Goal: Obtain resource: Obtain resource

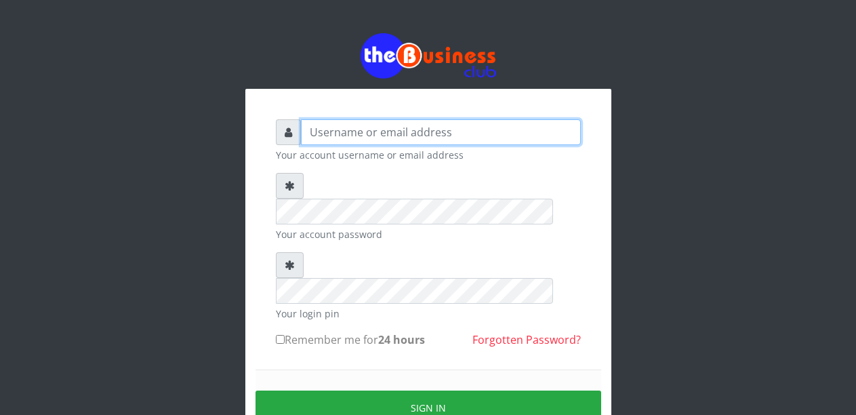
click at [350, 135] on input "text" at bounding box center [441, 132] width 280 height 26
type input "Malamsidi3030"
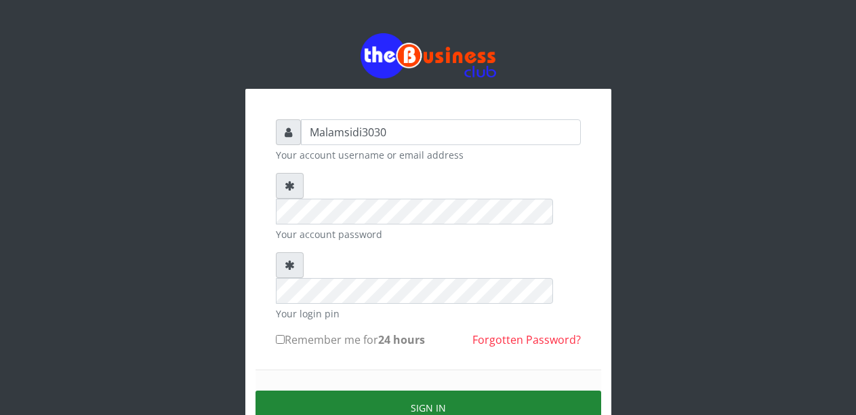
click at [390, 390] on button "Sign in" at bounding box center [427, 407] width 345 height 35
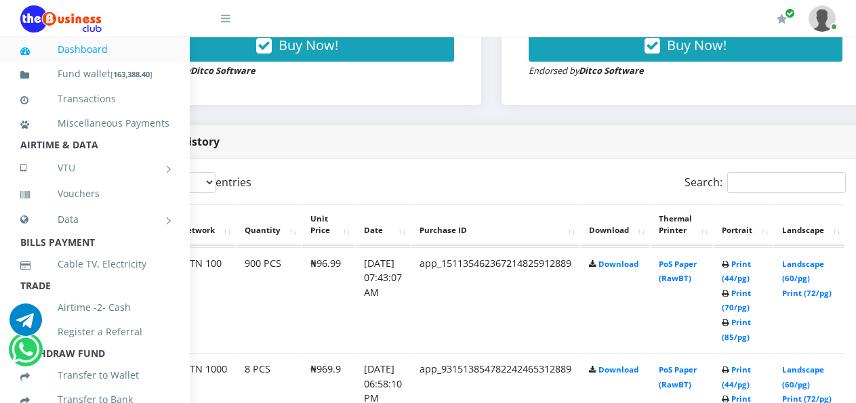
scroll to position [610, 100]
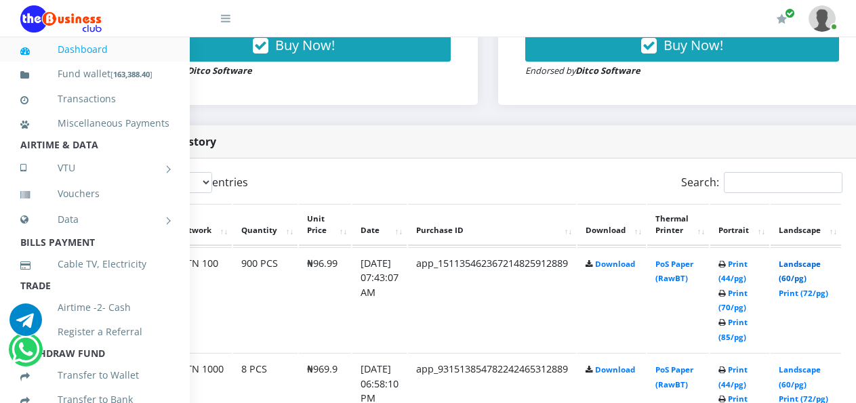
click at [810, 265] on link "Landscape (60/pg)" at bounding box center [799, 271] width 42 height 25
click at [804, 268] on link "Landscape (60/pg)" at bounding box center [799, 271] width 42 height 25
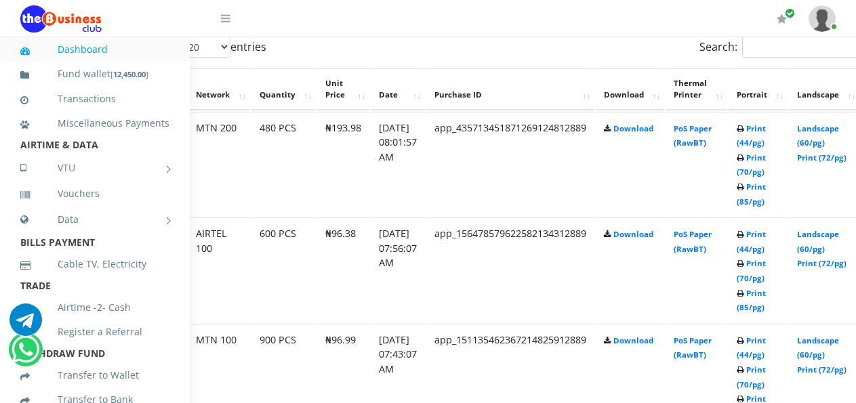
scroll to position [745, 90]
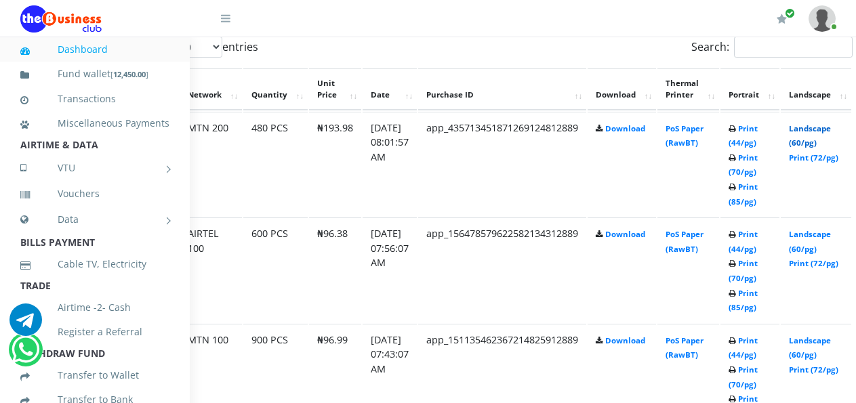
click at [818, 133] on link "Landscape (60/pg)" at bounding box center [810, 135] width 42 height 25
click at [755, 240] on link "Print (44/pg)" at bounding box center [742, 241] width 29 height 25
click at [752, 132] on link "Print (44/pg)" at bounding box center [742, 135] width 29 height 25
click at [816, 126] on link "Landscape (60/pg)" at bounding box center [810, 135] width 42 height 25
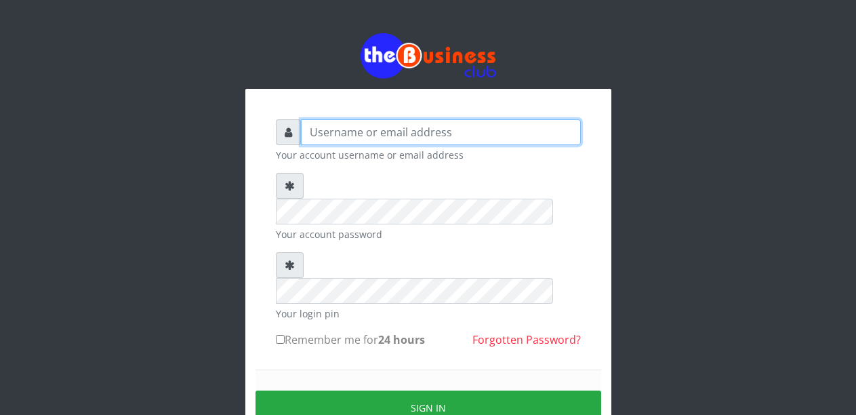
click at [372, 142] on input "text" at bounding box center [441, 132] width 280 height 26
type input "m"
type input "Malamsidi3030"
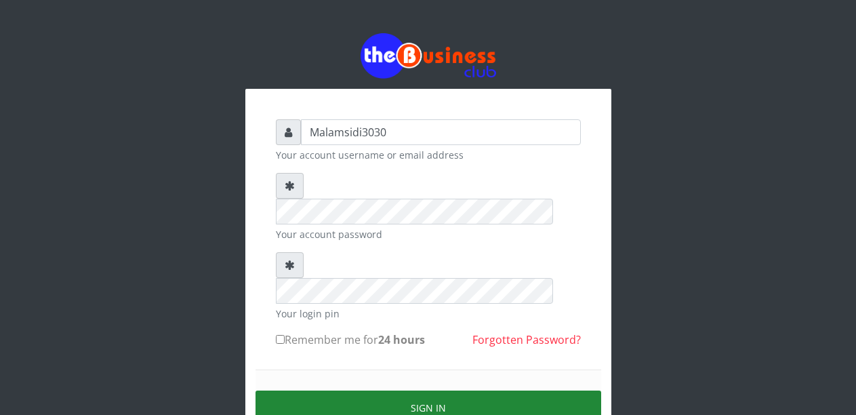
click at [408, 390] on button "Sign in" at bounding box center [427, 407] width 345 height 35
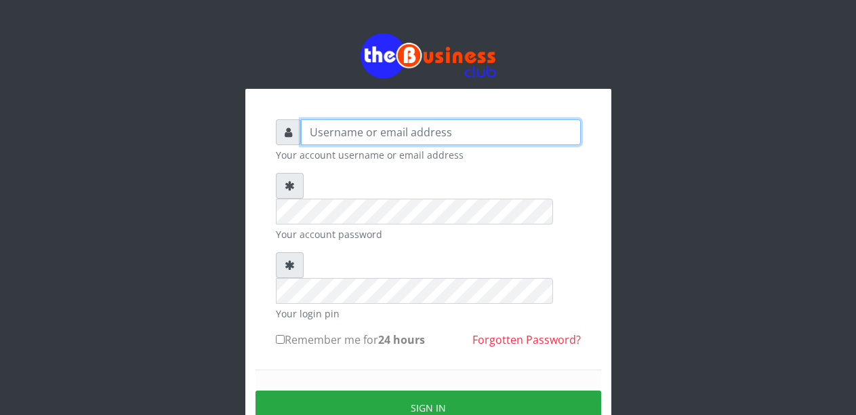
click at [367, 133] on input "text" at bounding box center [441, 132] width 280 height 26
type input "Malamsidi3030"
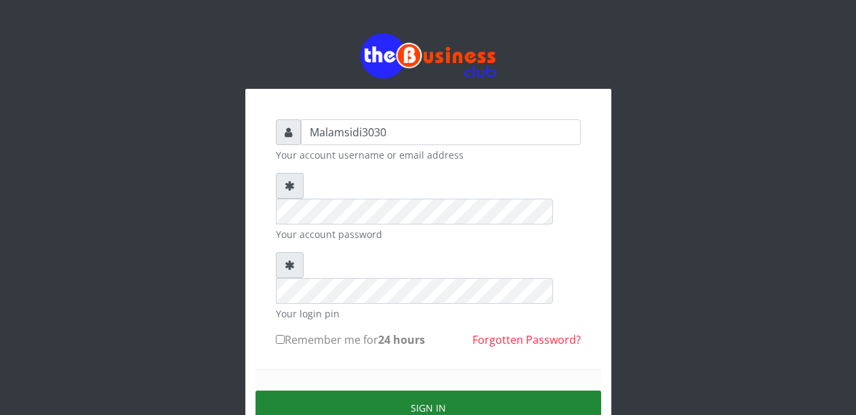
click at [392, 390] on button "Sign in" at bounding box center [427, 407] width 345 height 35
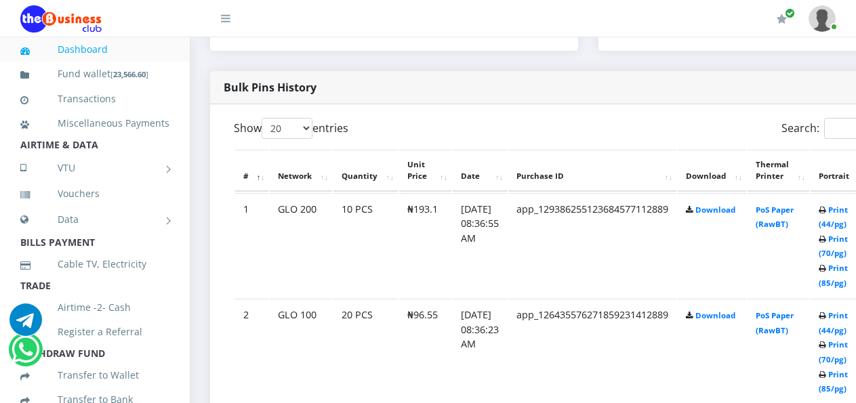
scroll to position [686, 0]
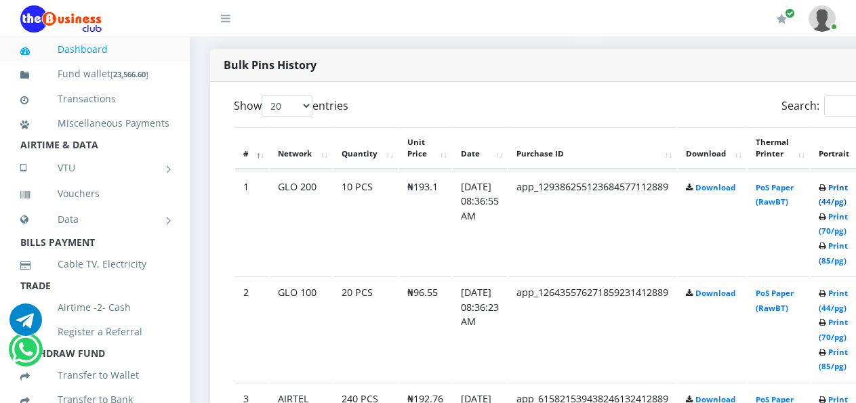
click at [845, 190] on link "Print (44/pg)" at bounding box center [832, 194] width 29 height 25
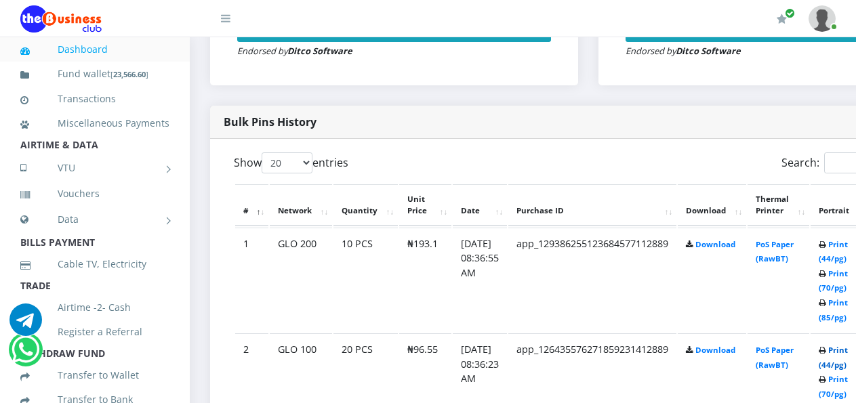
click at [845, 352] on link "Print (44/pg)" at bounding box center [832, 357] width 29 height 25
